Goal: Transaction & Acquisition: Purchase product/service

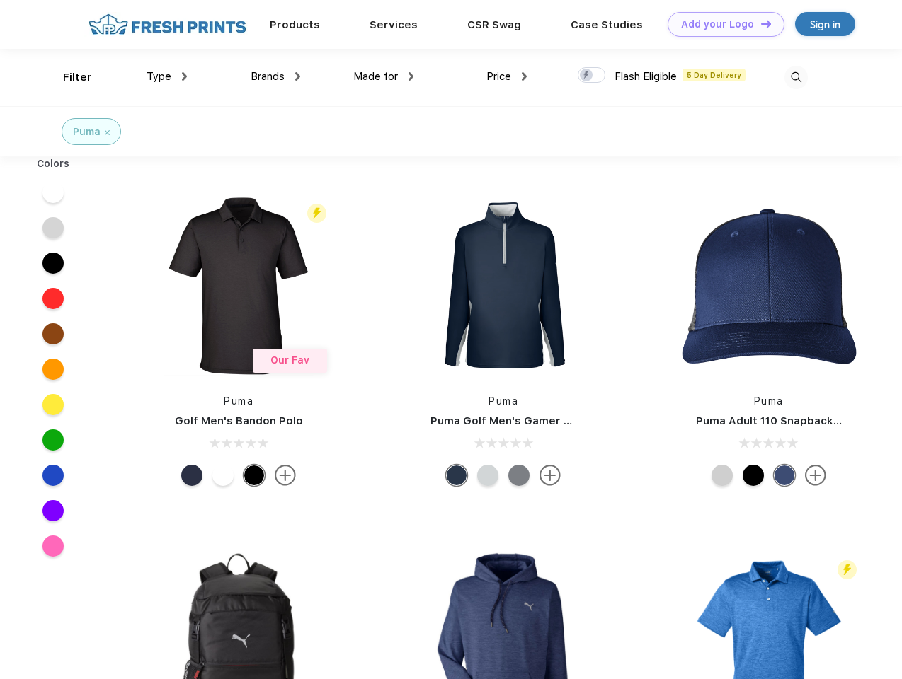
click at [721, 24] on link "Add your Logo Design Tool" at bounding box center [725, 24] width 117 height 25
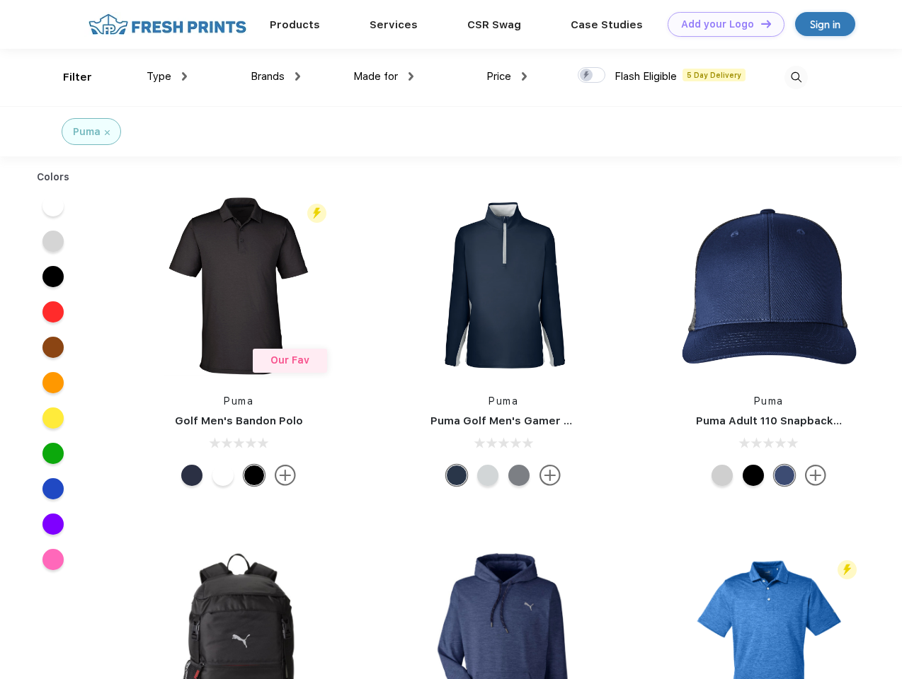
click at [0, 0] on div "Design Tool" at bounding box center [0, 0] width 0 height 0
click at [759, 23] on link "Add your Logo Design Tool" at bounding box center [725, 24] width 117 height 25
click at [68, 77] on div "Filter" at bounding box center [77, 77] width 29 height 16
click at [167, 76] on span "Type" at bounding box center [159, 76] width 25 height 13
click at [275, 76] on span "Brands" at bounding box center [268, 76] width 34 height 13
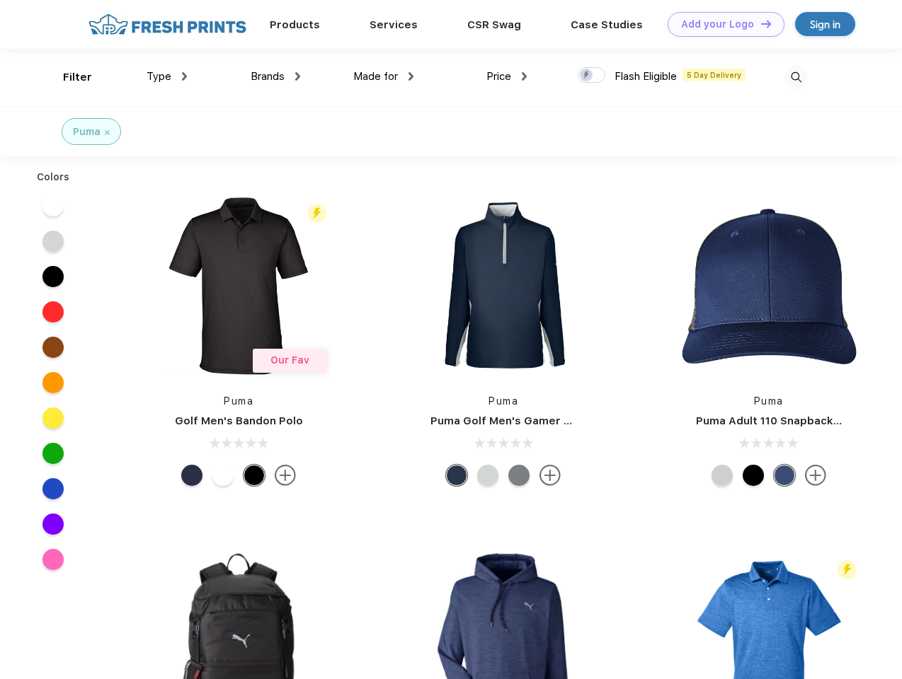
click at [384, 76] on span "Made for" at bounding box center [375, 76] width 45 height 13
click at [507, 76] on span "Price" at bounding box center [498, 76] width 25 height 13
click at [592, 76] on div at bounding box center [592, 75] width 28 height 16
click at [587, 76] on input "checkbox" at bounding box center [582, 71] width 9 height 9
click at [796, 77] on img at bounding box center [795, 77] width 23 height 23
